Goal: Transaction & Acquisition: Purchase product/service

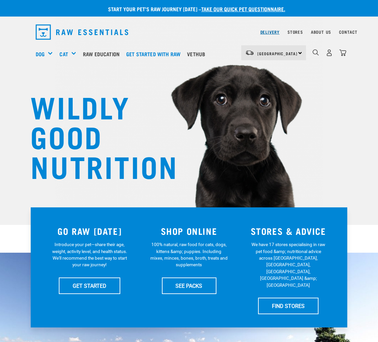
click at [268, 31] on link "Delivery" at bounding box center [269, 32] width 19 height 2
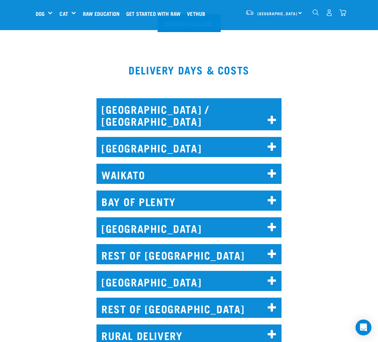
scroll to position [257, 0]
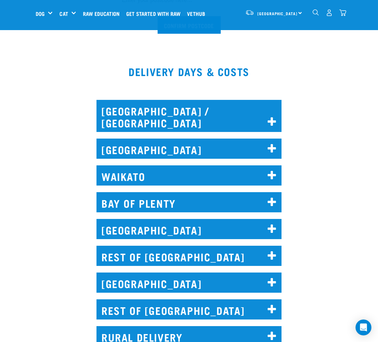
click at [209, 192] on h2 "BAY OF PLENTY" at bounding box center [189, 202] width 185 height 20
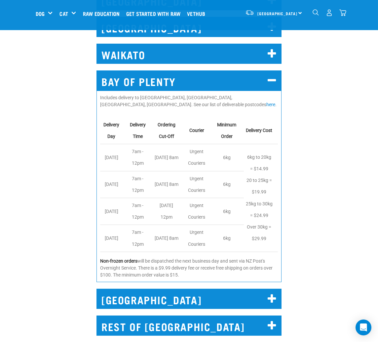
scroll to position [367, 0]
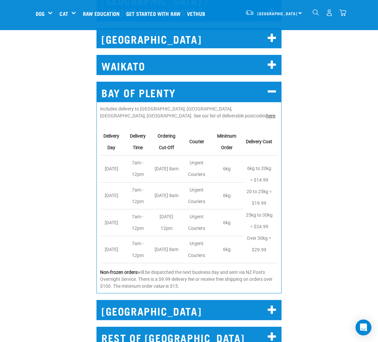
click at [266, 113] on link "here" at bounding box center [270, 115] width 9 height 5
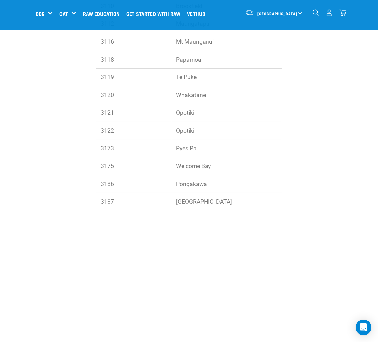
scroll to position [36, 0]
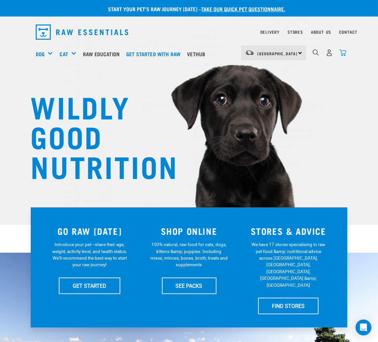
click at [344, 53] on img "dropdown navigation" at bounding box center [342, 52] width 7 height 7
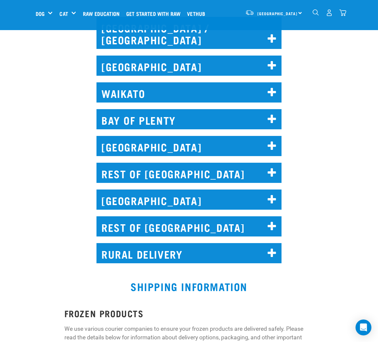
scroll to position [303, 0]
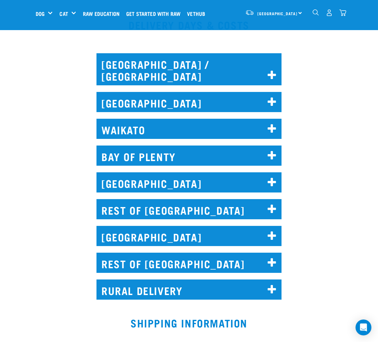
click at [157, 146] on h2 "BAY OF PLENTY" at bounding box center [189, 155] width 185 height 20
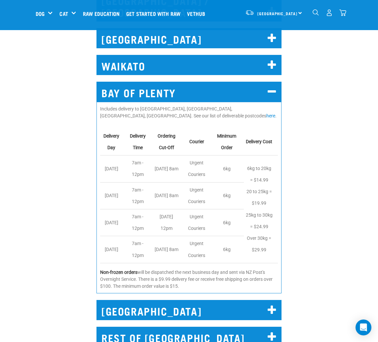
scroll to position [377, 0]
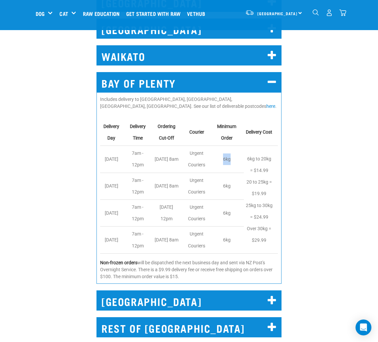
drag, startPoint x: 225, startPoint y: 148, endPoint x: 241, endPoint y: 144, distance: 16.5
click at [241, 146] on td "6kg" at bounding box center [228, 159] width 31 height 27
drag, startPoint x: 225, startPoint y: 177, endPoint x: 243, endPoint y: 174, distance: 18.0
click at [243, 174] on td "6kg" at bounding box center [228, 186] width 31 height 27
drag, startPoint x: 223, startPoint y: 203, endPoint x: 240, endPoint y: 201, distance: 16.9
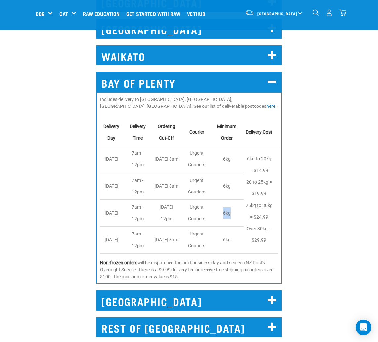
click at [240, 201] on td "6kg" at bounding box center [228, 213] width 31 height 27
drag, startPoint x: 223, startPoint y: 228, endPoint x: 236, endPoint y: 227, distance: 12.2
click at [236, 227] on td "6kg" at bounding box center [228, 239] width 31 height 27
click at [239, 226] on td "6kg" at bounding box center [228, 239] width 31 height 27
drag, startPoint x: 226, startPoint y: 147, endPoint x: 233, endPoint y: 147, distance: 7.3
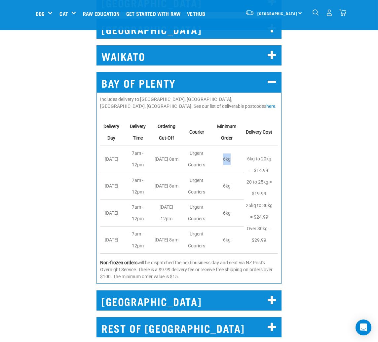
click at [233, 147] on td "6kg" at bounding box center [228, 159] width 31 height 27
click at [237, 148] on td "6kg" at bounding box center [228, 159] width 31 height 27
click at [344, 13] on img "dropdown navigation" at bounding box center [342, 12] width 7 height 7
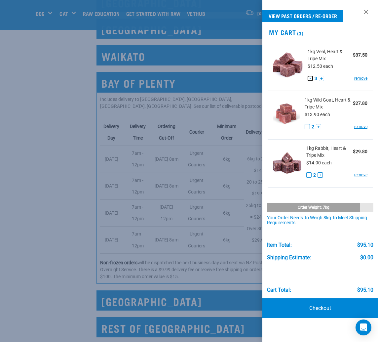
click at [308, 78] on button "-" at bounding box center [310, 78] width 5 height 5
click at [330, 307] on link "Checkout" at bounding box center [320, 308] width 116 height 20
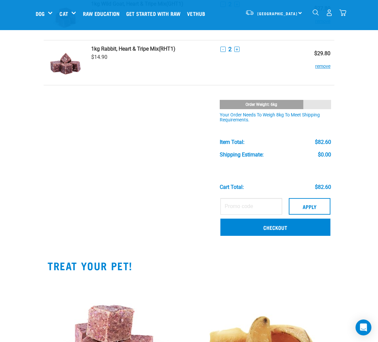
scroll to position [110, 0]
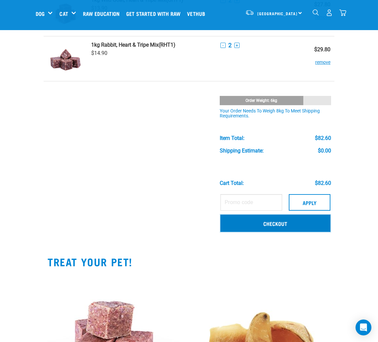
click at [304, 225] on link "Checkout" at bounding box center [275, 223] width 110 height 17
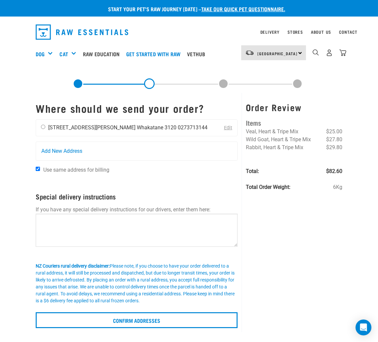
click at [43, 125] on input "radio" at bounding box center [43, 127] width 4 height 4
radio input "true"
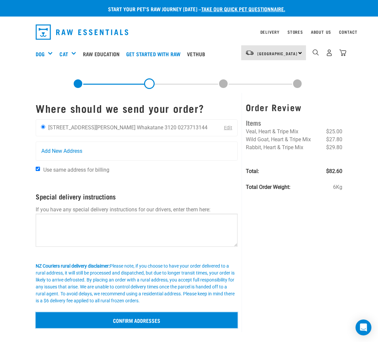
click at [196, 327] on input "Confirm addresses" at bounding box center [137, 320] width 202 height 16
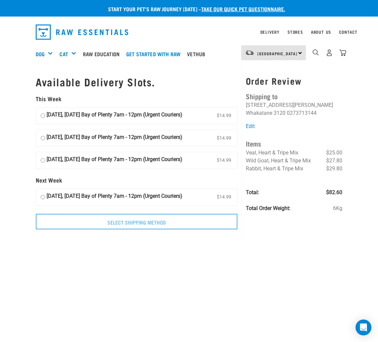
click at [43, 115] on input "03 September, Wednesday Bay of Plenty 7am - 12pm (Urgent Couriers) $14.99" at bounding box center [43, 116] width 4 height 10
radio input "true"
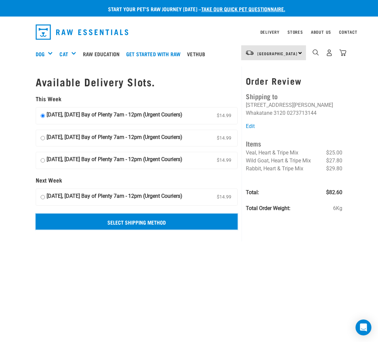
click at [138, 222] on input "Select Shipping Method" at bounding box center [137, 222] width 202 height 16
